Goal: Task Accomplishment & Management: Manage account settings

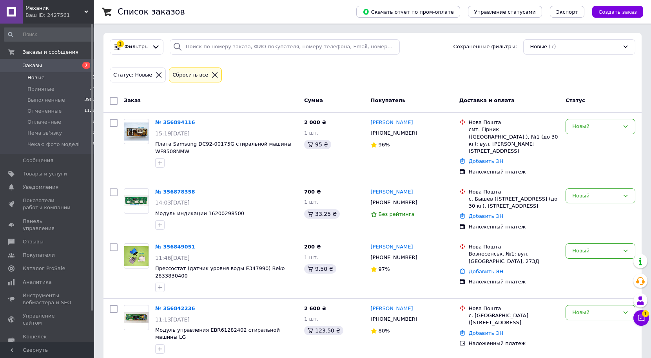
click at [330, 64] on div "Статус: Новые Сбросить все" at bounding box center [373, 75] width 538 height 28
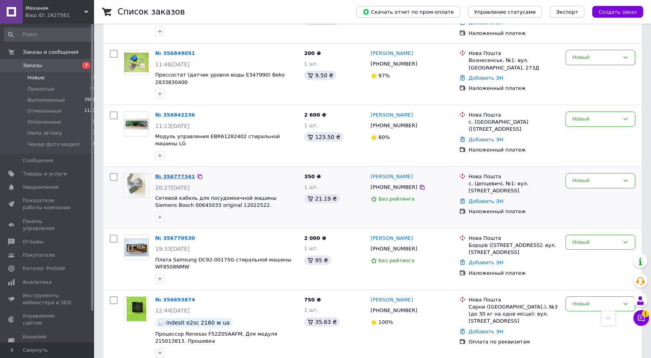
click at [169, 173] on link "№ 356777341" at bounding box center [175, 176] width 40 height 6
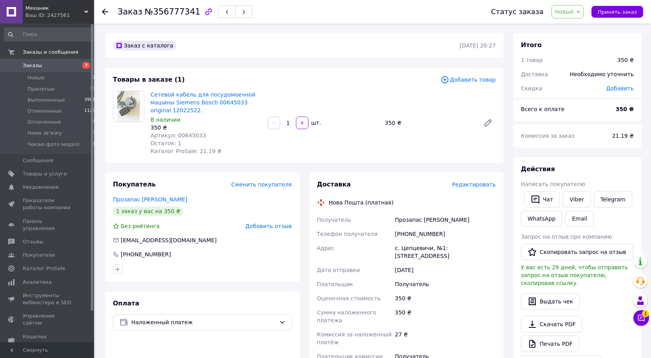
click at [572, 10] on span "Новый" at bounding box center [564, 12] width 19 height 6
click at [571, 27] on li "Принят" at bounding box center [582, 28] width 60 height 12
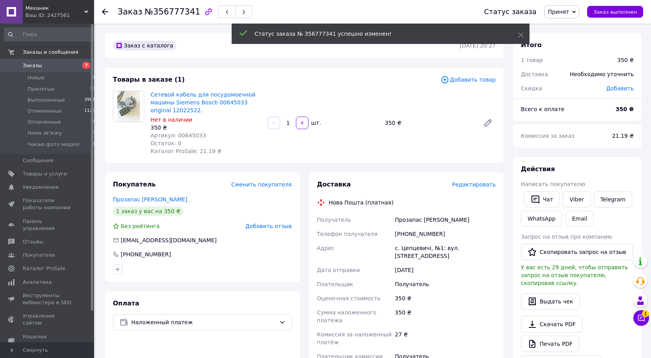
click at [406, 236] on div "[PHONE_NUMBER]" at bounding box center [446, 234] width 104 height 14
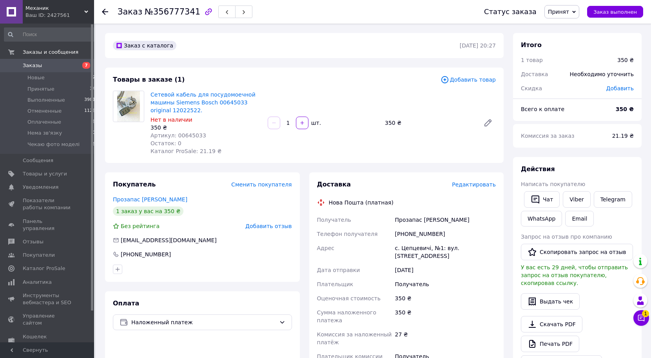
click at [406, 236] on div "[PHONE_NUMBER]" at bounding box center [446, 234] width 104 height 14
drag, startPoint x: 417, startPoint y: 220, endPoint x: 458, endPoint y: 220, distance: 40.8
click at [458, 220] on div "Получатель Прозапас [PERSON_NAME] Телефон получателя [PHONE_NUMBER] Адрес с. Це…" at bounding box center [407, 292] width 182 height 158
click at [407, 232] on div "[PHONE_NUMBER]" at bounding box center [446, 234] width 104 height 14
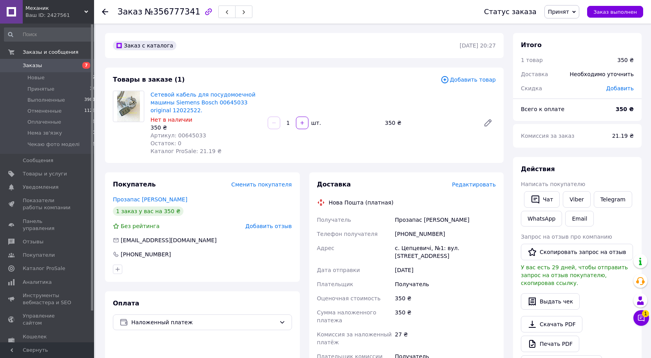
click at [407, 232] on div "[PHONE_NUMBER]" at bounding box center [446, 234] width 104 height 14
drag, startPoint x: 447, startPoint y: 218, endPoint x: 471, endPoint y: 218, distance: 24.3
click at [471, 218] on div "Прозапас [PERSON_NAME]" at bounding box center [446, 220] width 104 height 14
drag, startPoint x: 428, startPoint y: 249, endPoint x: 365, endPoint y: 246, distance: 63.2
click at [365, 246] on div "Получатель Прозапас [PERSON_NAME] Телефон получателя [PHONE_NUMBER] Адрес с. Це…" at bounding box center [407, 292] width 182 height 158
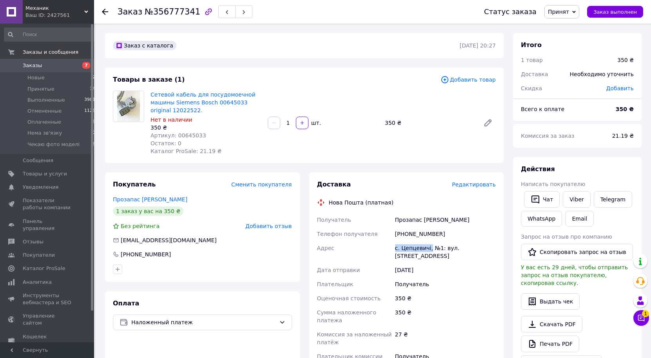
copy div "Адрес с. Цепцевичі,"
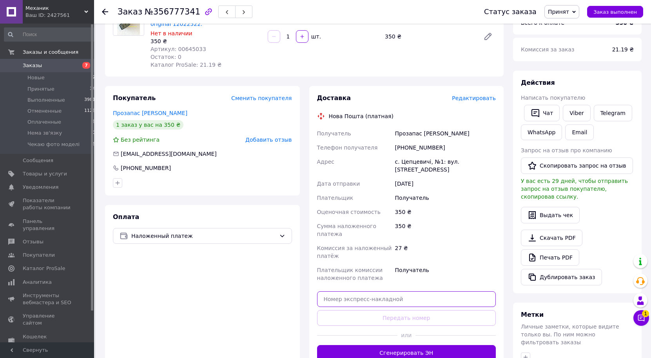
click at [381, 291] on input "text" at bounding box center [406, 299] width 179 height 16
paste input "20451225365965"
type input "20451225365965"
click at [382, 310] on button "Передать номер" at bounding box center [406, 318] width 179 height 16
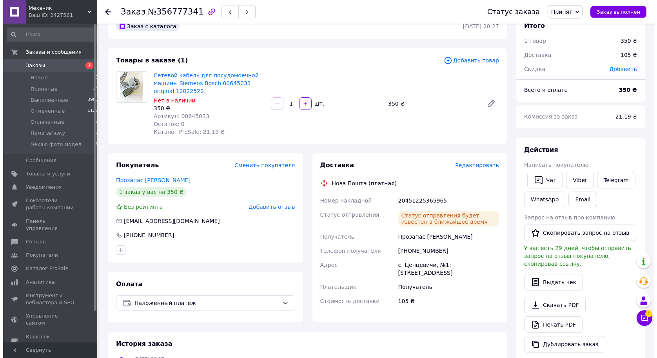
scroll to position [0, 0]
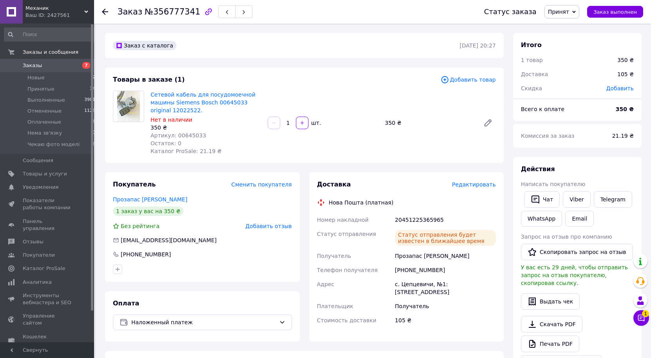
click at [182, 138] on span "Артикул: 00645033" at bounding box center [179, 135] width 56 height 6
copy span "00645033"
click at [51, 173] on span "Товары и услуги" at bounding box center [45, 173] width 44 height 7
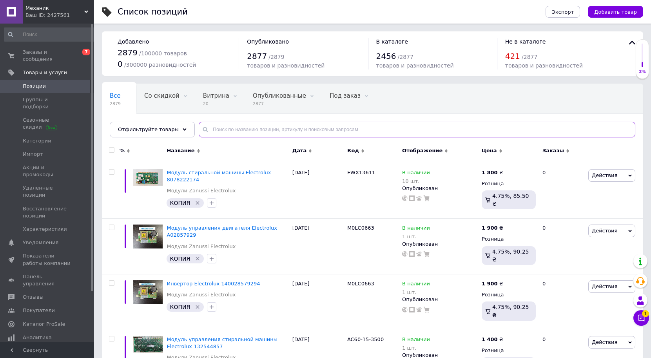
click at [222, 127] on input "text" at bounding box center [417, 130] width 437 height 16
paste input "00645033"
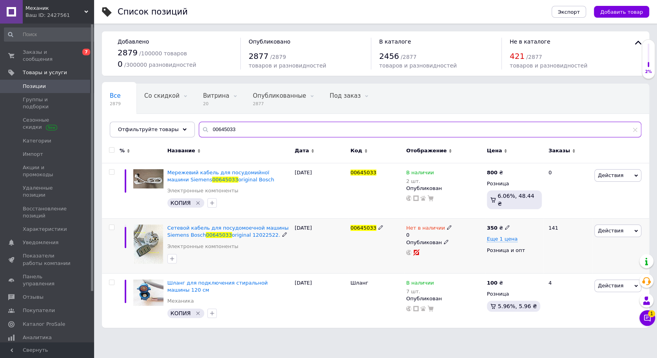
type input "00645033"
click at [447, 226] on use at bounding box center [449, 227] width 4 height 4
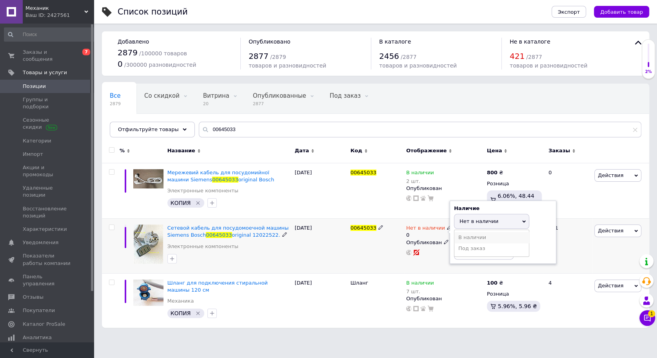
click at [463, 239] on li "В наличии" at bounding box center [492, 237] width 75 height 11
drag, startPoint x: 474, startPoint y: 249, endPoint x: 433, endPoint y: 250, distance: 40.4
click at [454, 250] on input "0" at bounding box center [484, 252] width 60 height 16
type input "3"
click at [383, 301] on div "Шланг" at bounding box center [377, 300] width 56 height 55
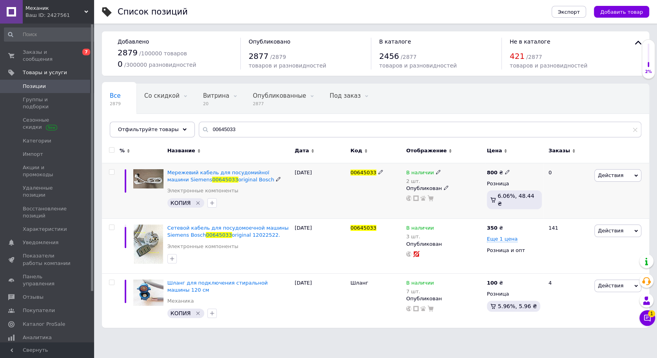
click at [506, 173] on icon at bounding box center [507, 171] width 5 height 5
drag, startPoint x: 542, startPoint y: 165, endPoint x: 508, endPoint y: 162, distance: 33.4
click at [515, 162] on input "800" at bounding box center [545, 164] width 60 height 16
type input "750"
click at [468, 202] on div "Комиссия за заказ" at bounding box center [435, 195] width 94 height 20
